Goal: Find specific page/section

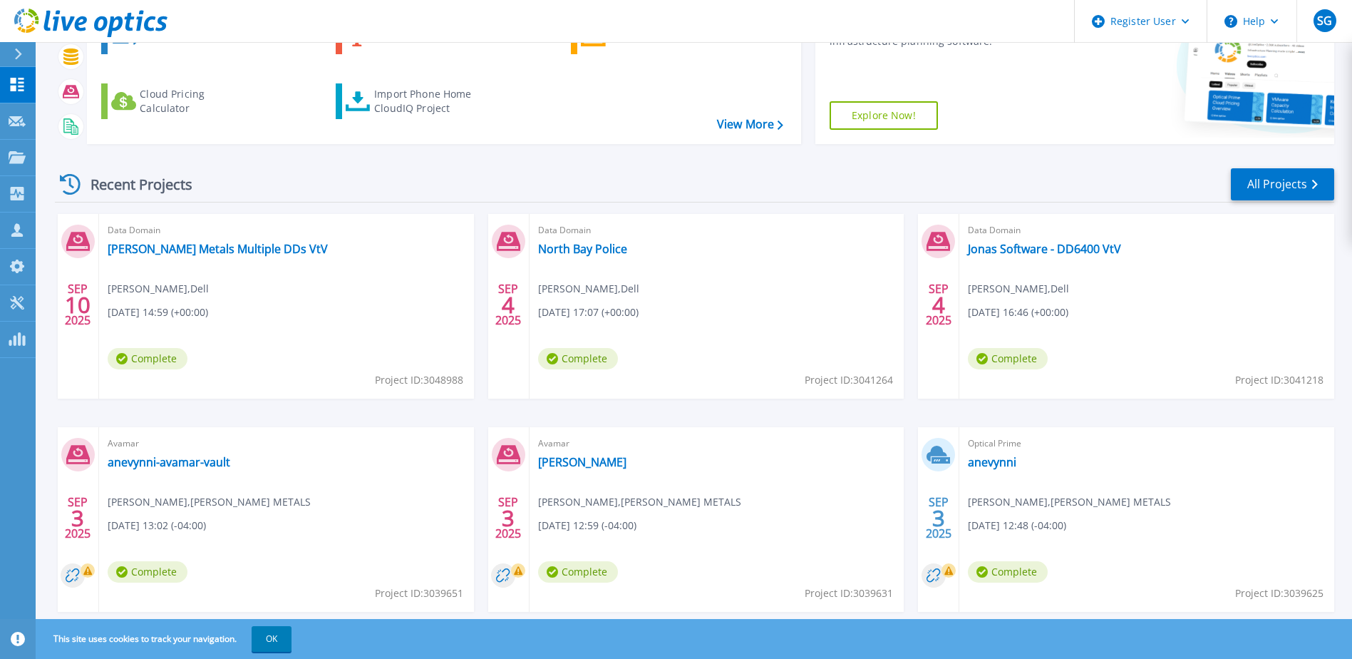
scroll to position [191, 0]
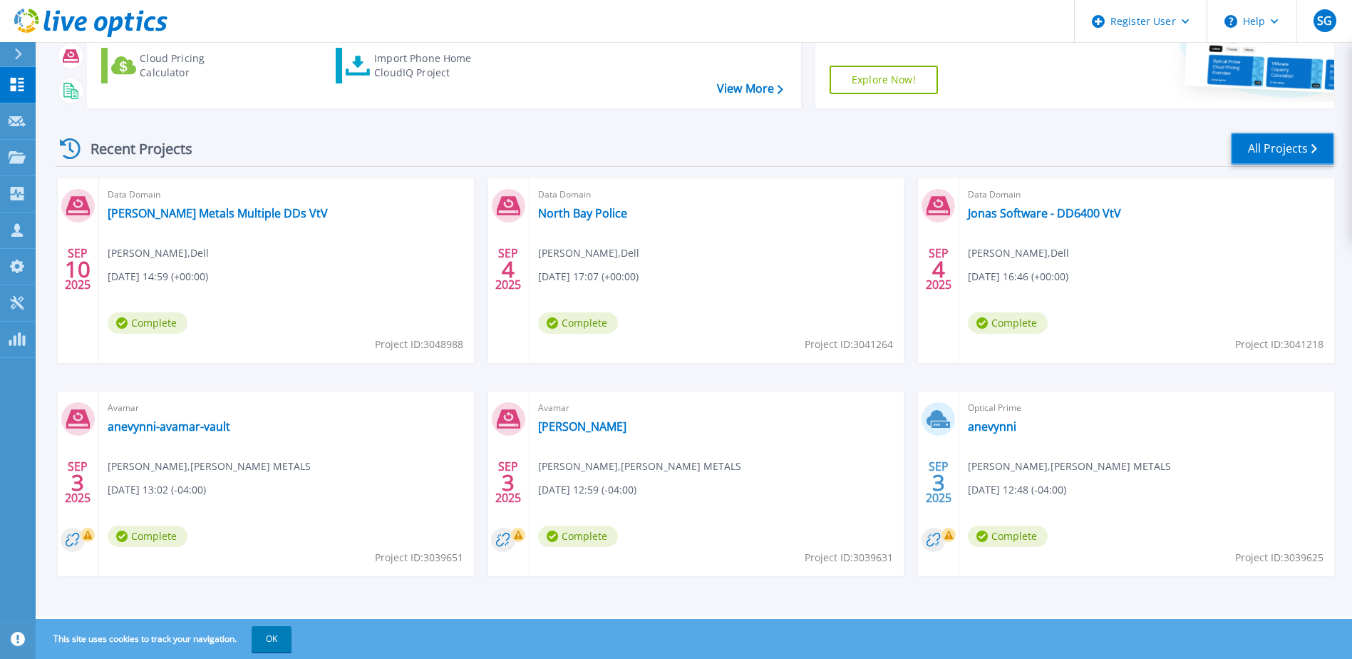
click at [1282, 154] on link "All Projects" at bounding box center [1282, 149] width 103 height 32
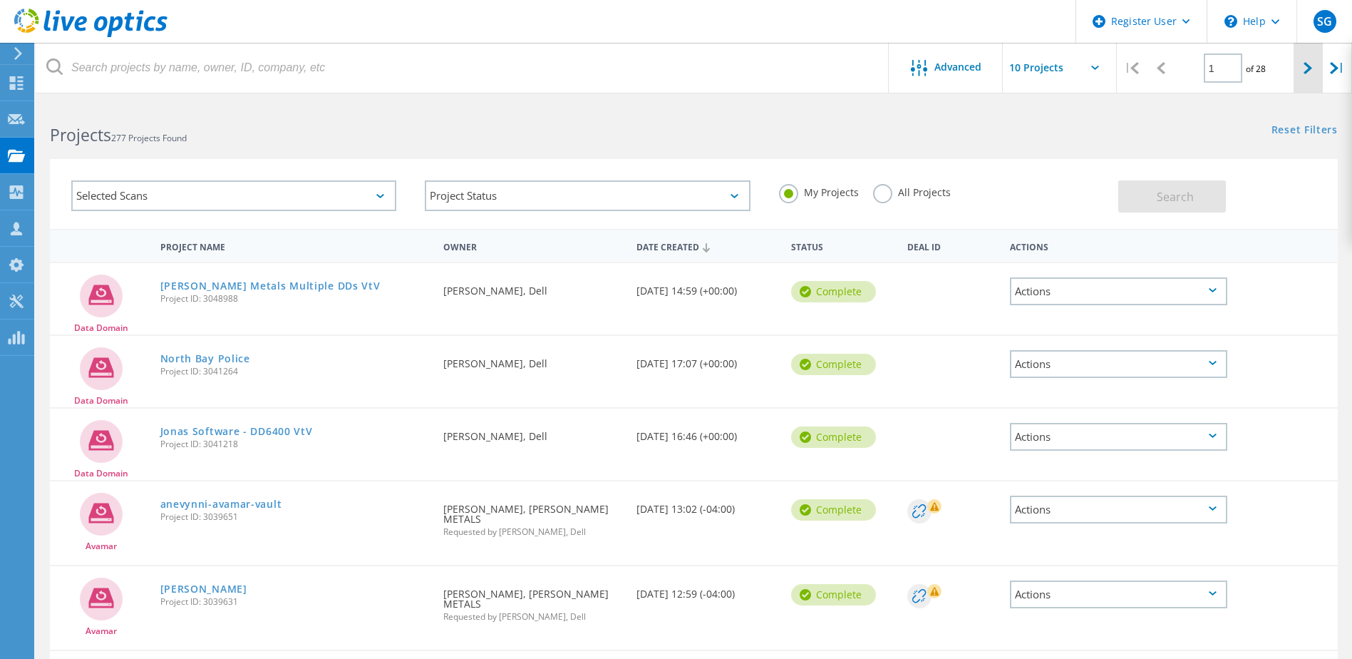
click at [1310, 64] on icon at bounding box center [1308, 68] width 9 height 12
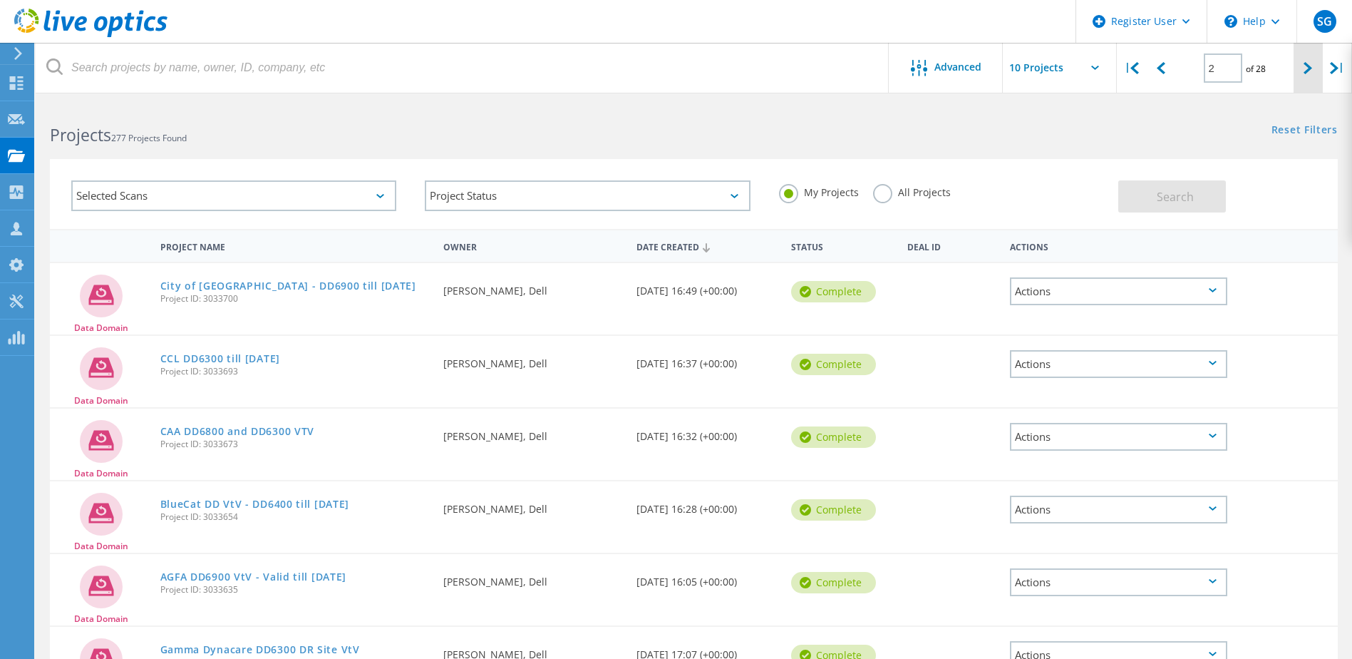
click at [1303, 66] on div at bounding box center [1308, 68] width 29 height 51
click at [1315, 66] on div at bounding box center [1308, 68] width 29 height 51
type input "4"
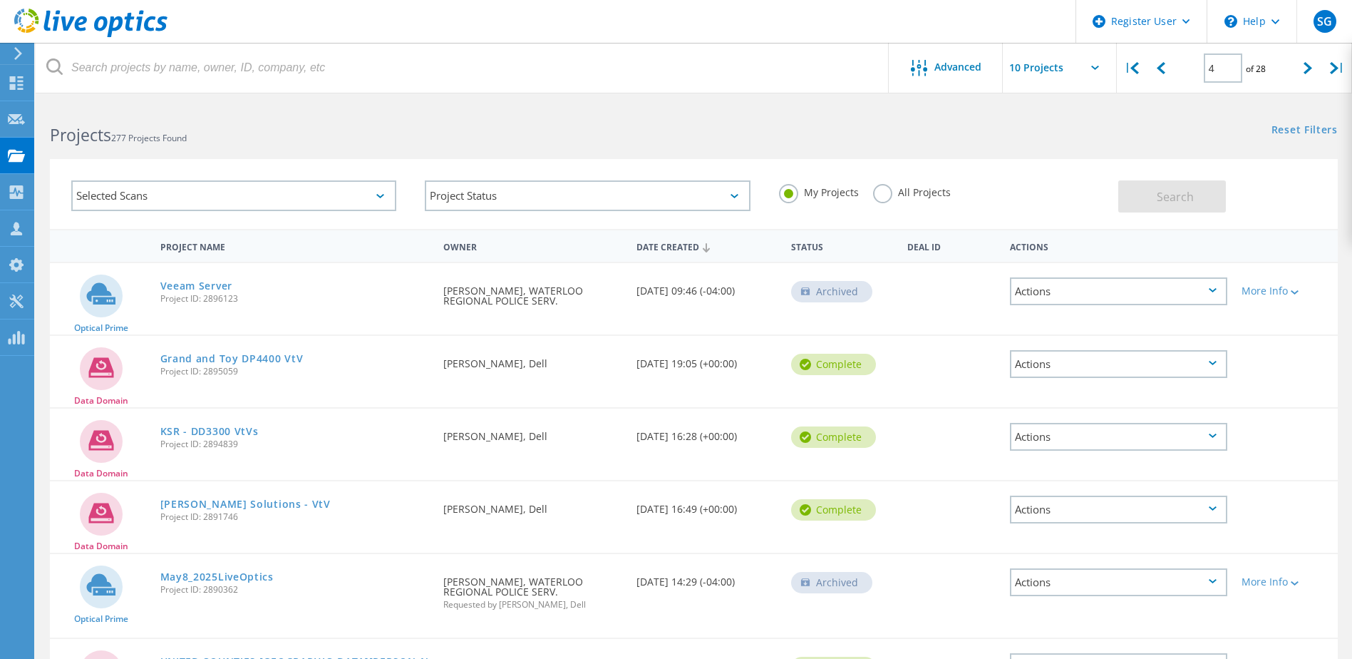
click at [883, 191] on label "All Projects" at bounding box center [912, 191] width 78 height 14
click at [0, 0] on input "All Projects" at bounding box center [0, 0] width 0 height 0
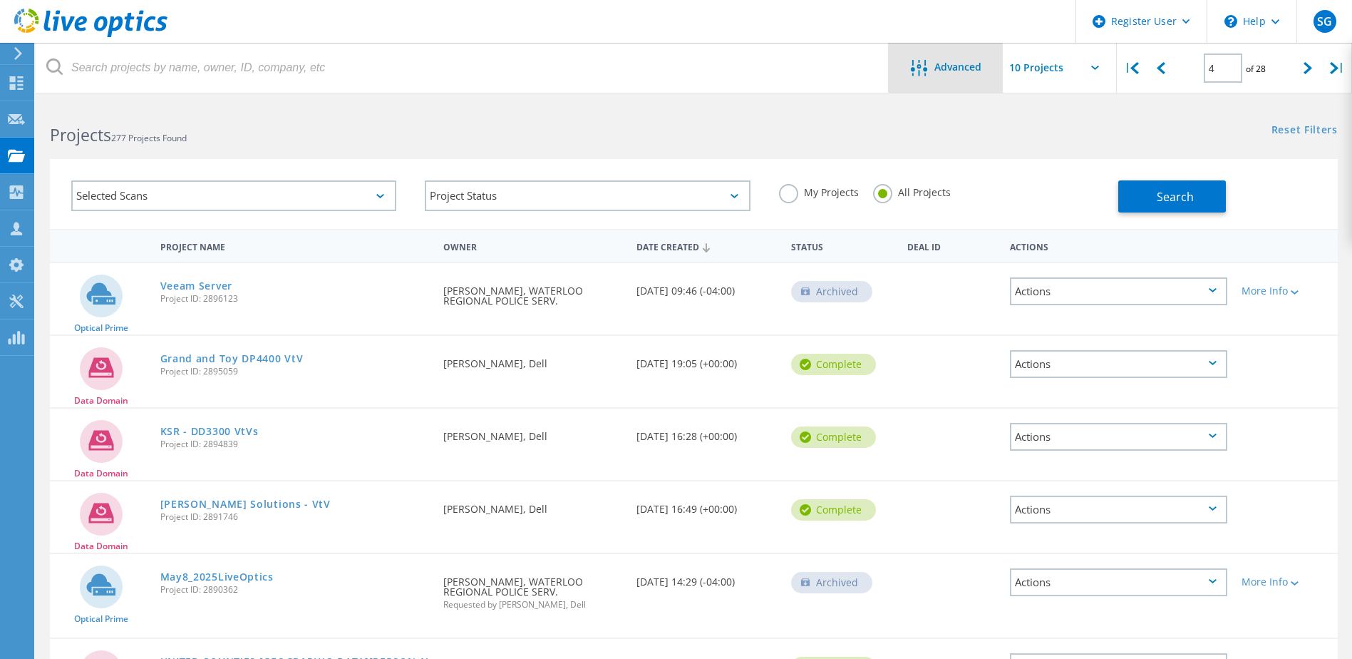
click at [965, 70] on span "Advanced" at bounding box center [957, 67] width 47 height 10
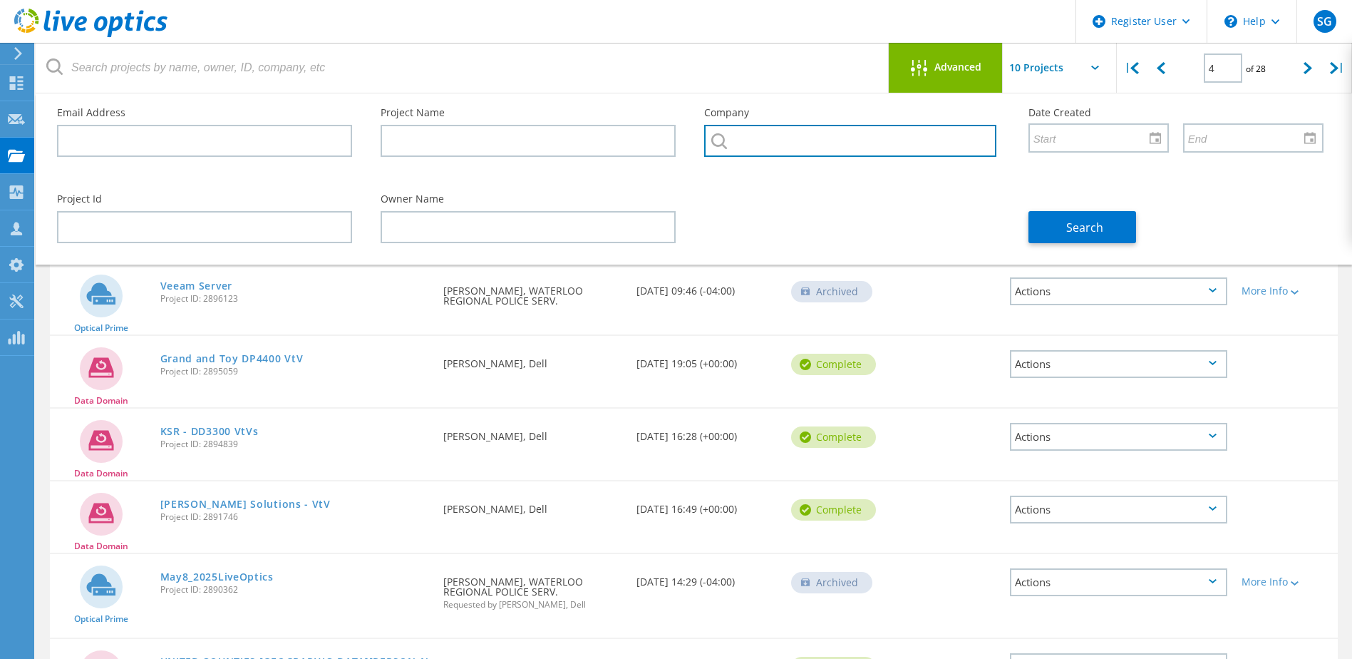
click at [785, 144] on input "text" at bounding box center [850, 141] width 292 height 32
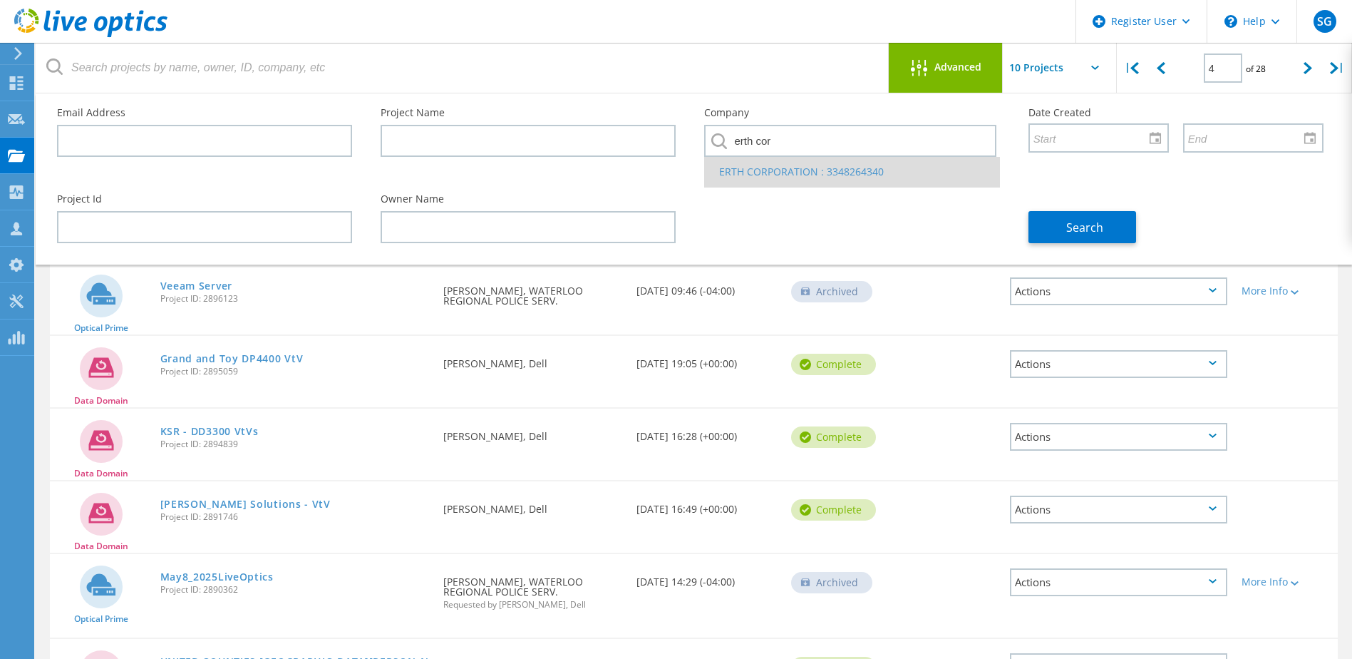
click at [800, 177] on li "ERTH CORPORATION : 3348264340" at bounding box center [852, 172] width 294 height 30
type input "ERTH CORPORATION : 3348264340"
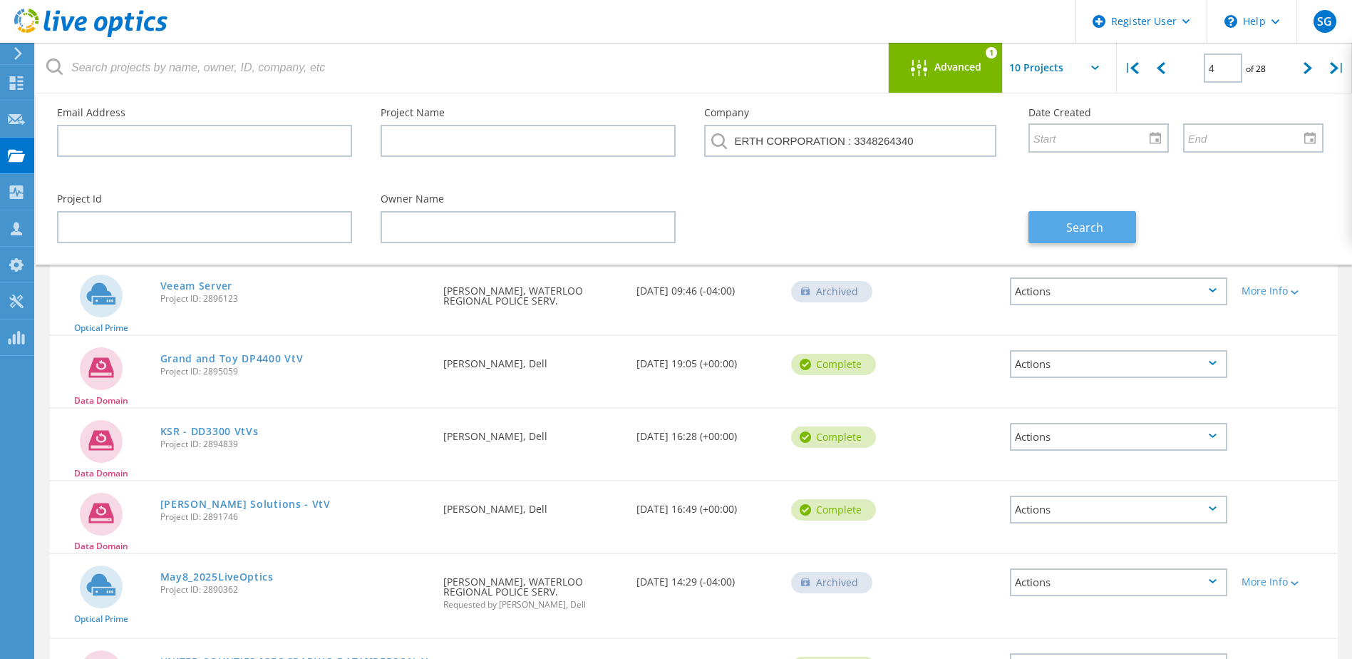
click at [1056, 222] on button "Search" at bounding box center [1083, 227] width 108 height 32
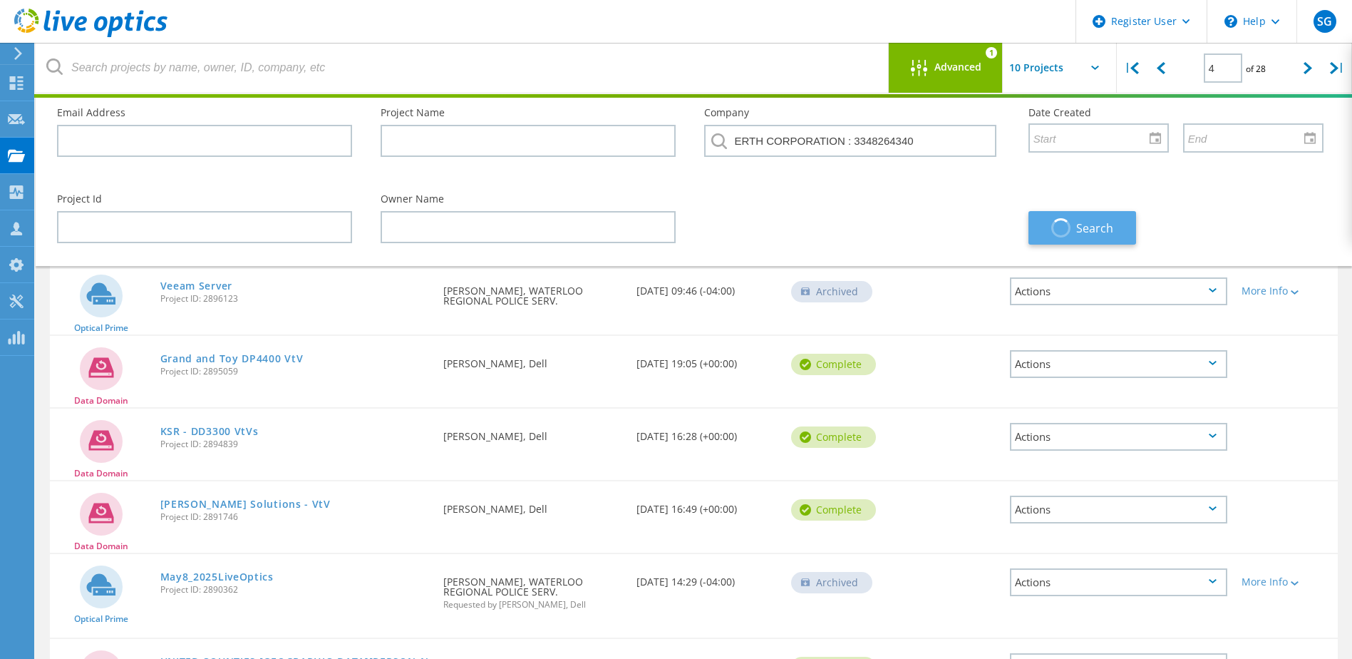
type input "1"
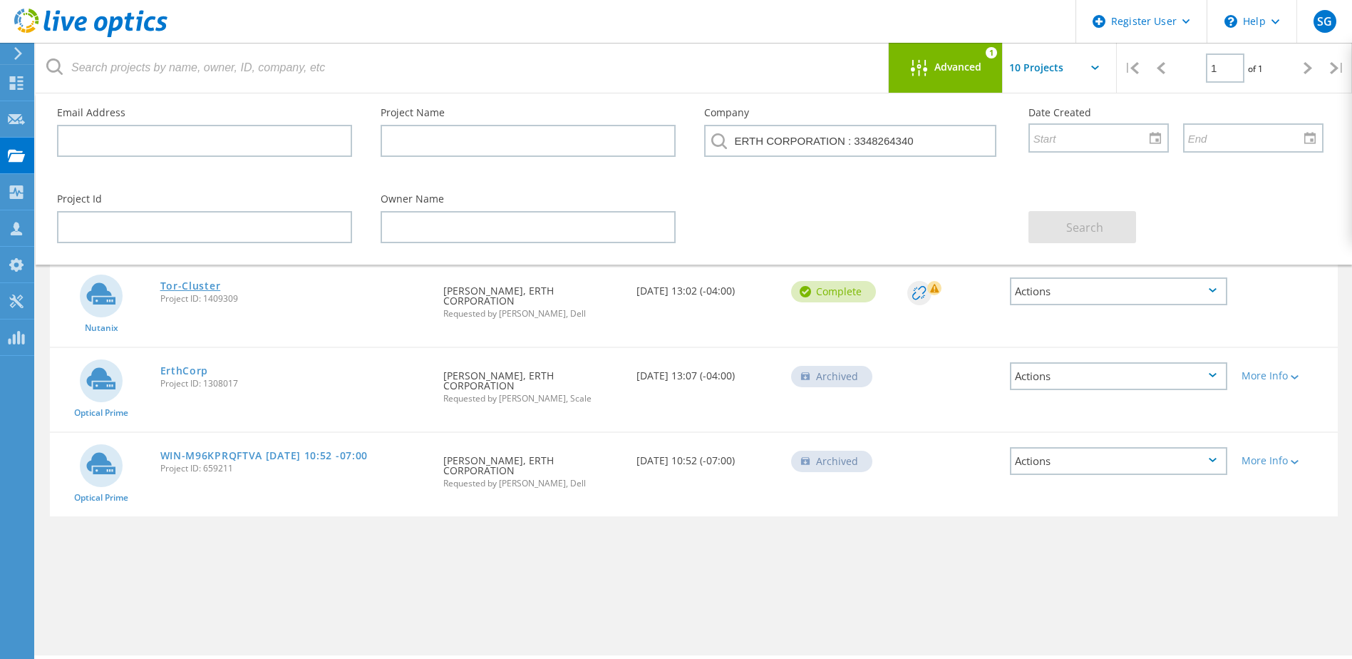
click at [213, 284] on link "Tor-Cluster" at bounding box center [190, 286] width 61 height 10
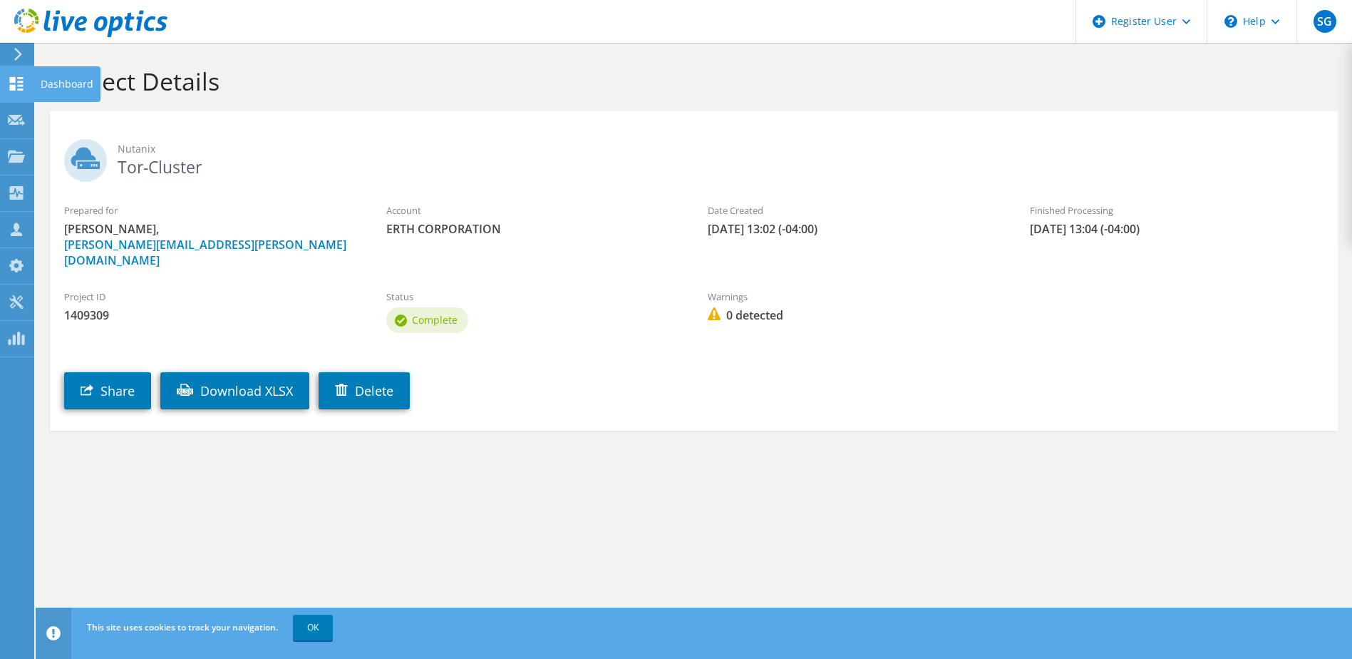
click at [20, 90] on use at bounding box center [17, 84] width 14 height 14
